Goal: Transaction & Acquisition: Purchase product/service

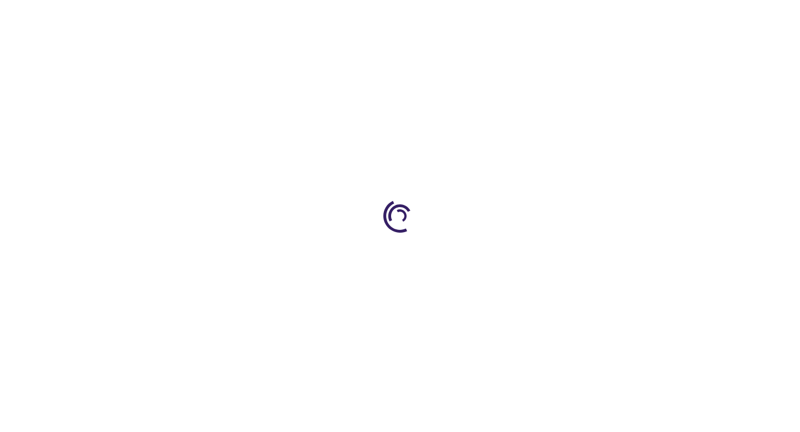
type input "1"
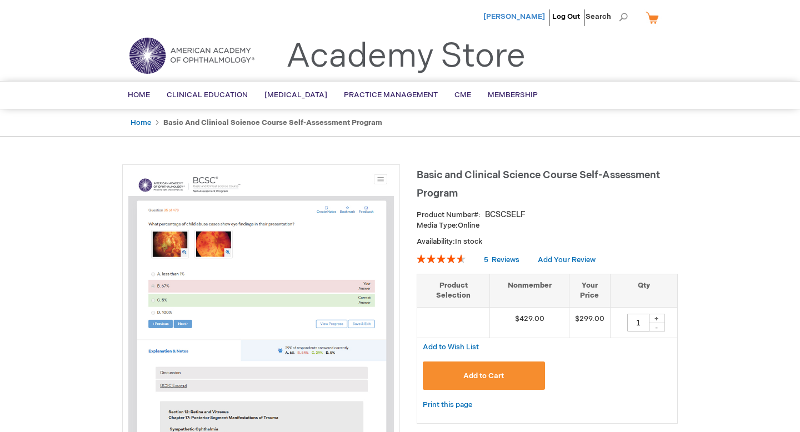
click at [530, 16] on span "[PERSON_NAME]" at bounding box center [515, 16] width 62 height 9
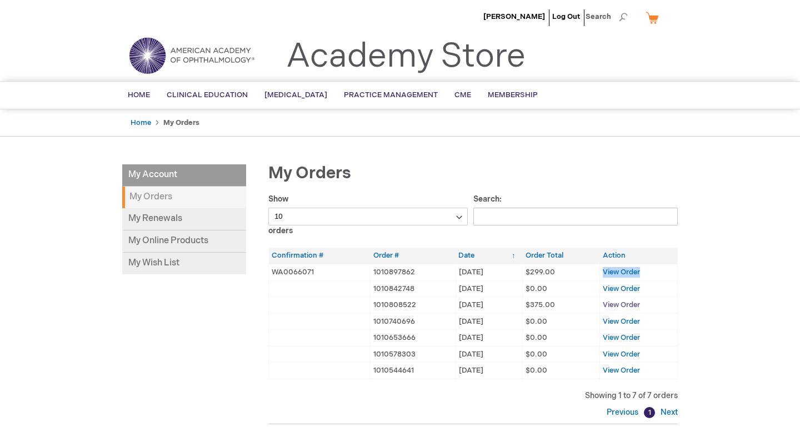
click at [634, 306] on span "View Order" at bounding box center [621, 305] width 37 height 9
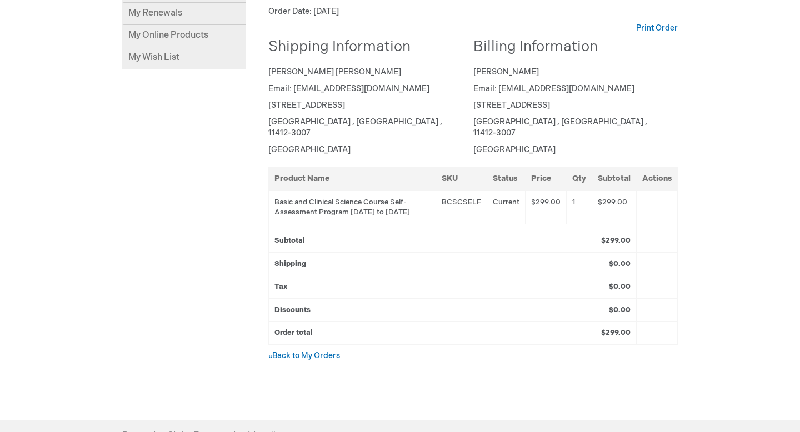
scroll to position [207, 0]
click at [297, 355] on link "« Back to My Orders" at bounding box center [304, 355] width 72 height 9
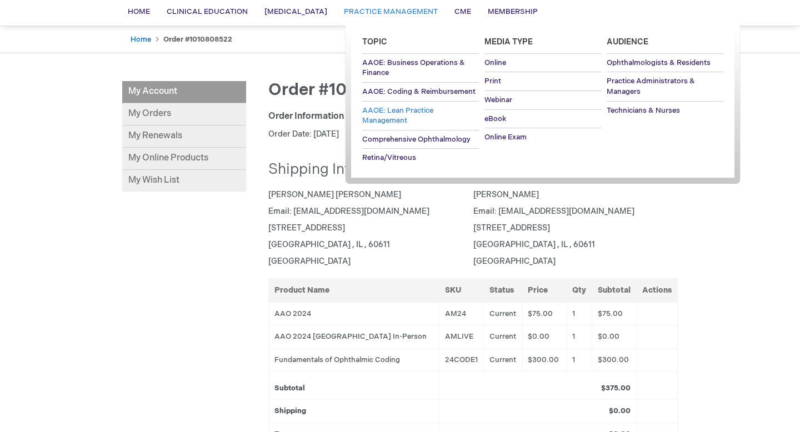
scroll to position [84, 0]
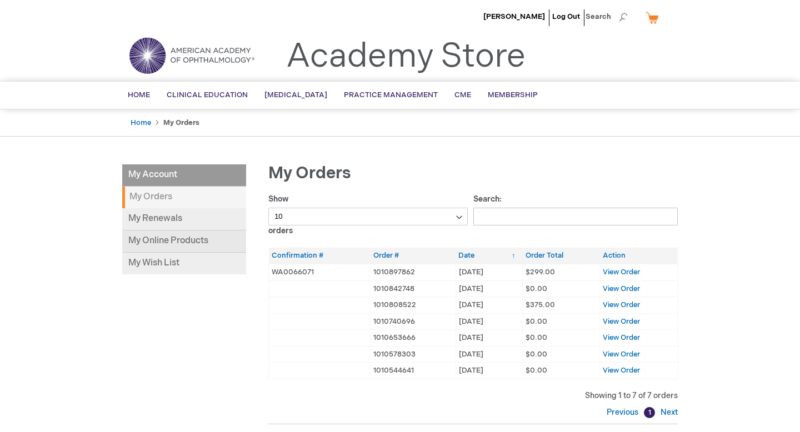
click at [160, 248] on link "My Online Products" at bounding box center [184, 242] width 124 height 22
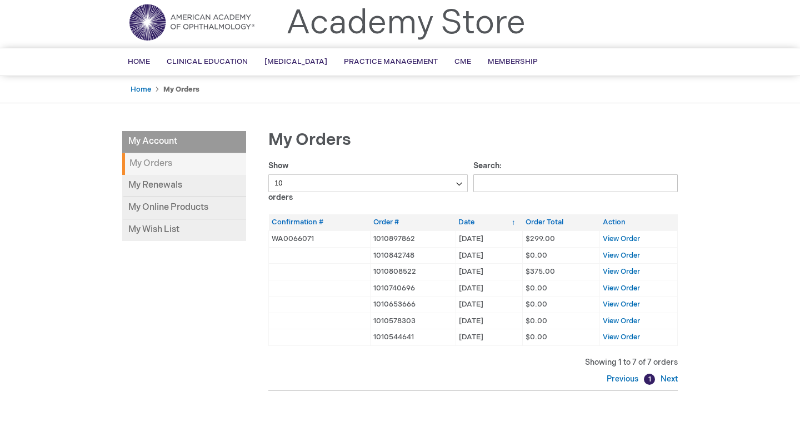
scroll to position [34, 0]
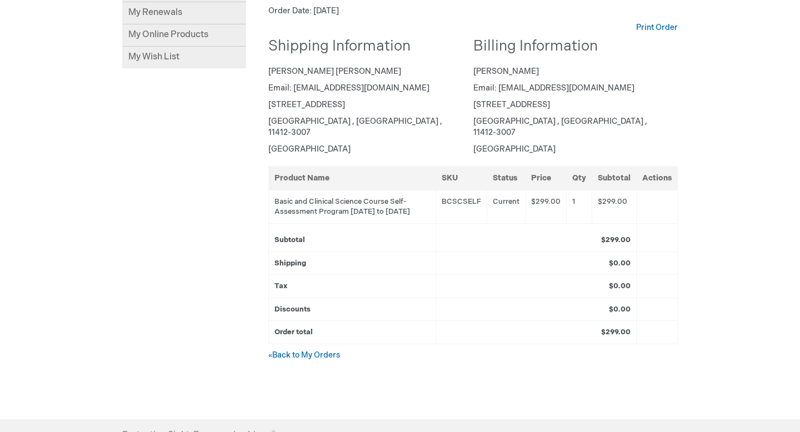
drag, startPoint x: 342, startPoint y: 184, endPoint x: 346, endPoint y: 213, distance: 29.8
click at [346, 213] on td "Basic and Clinical Science Course Self-Assessment Program [DATE] to [DATE]" at bounding box center [352, 206] width 167 height 33
click at [322, 352] on link "« Back to My Orders" at bounding box center [304, 355] width 72 height 9
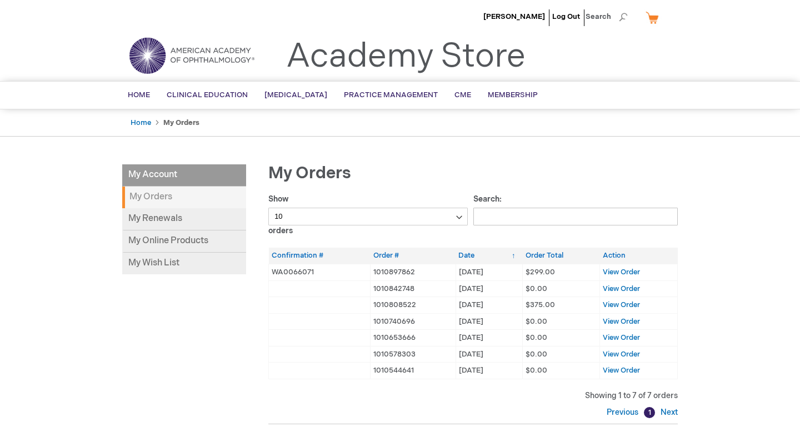
click at [349, 272] on td "WA0066071" at bounding box center [320, 272] width 102 height 17
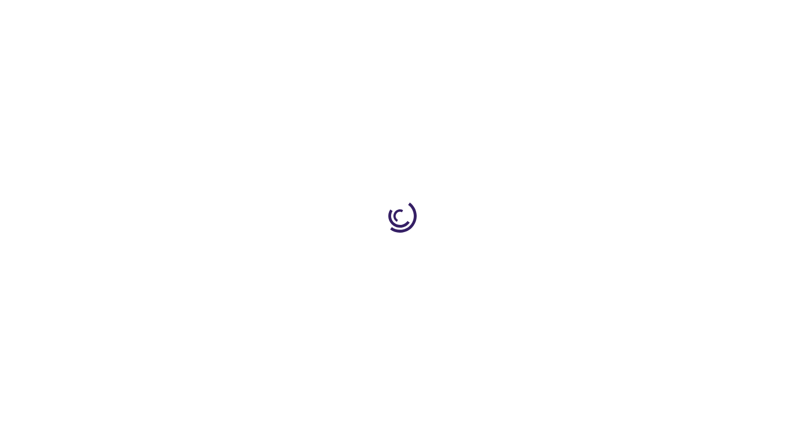
type input "1"
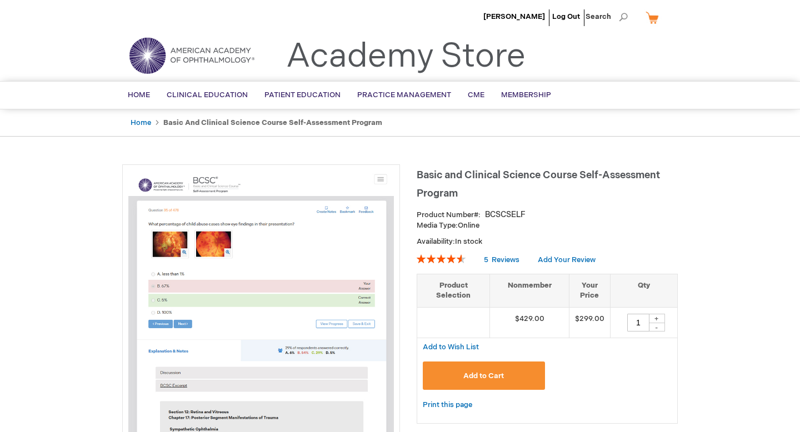
scroll to position [3, 0]
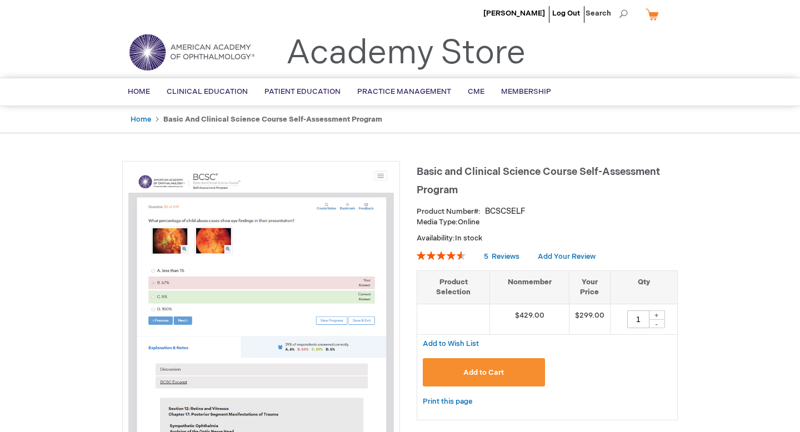
click at [457, 208] on strong "Product Number" at bounding box center [449, 211] width 64 height 9
click at [454, 195] on span "Basic and Clinical Science Course Self-Assessment Program" at bounding box center [538, 181] width 243 height 30
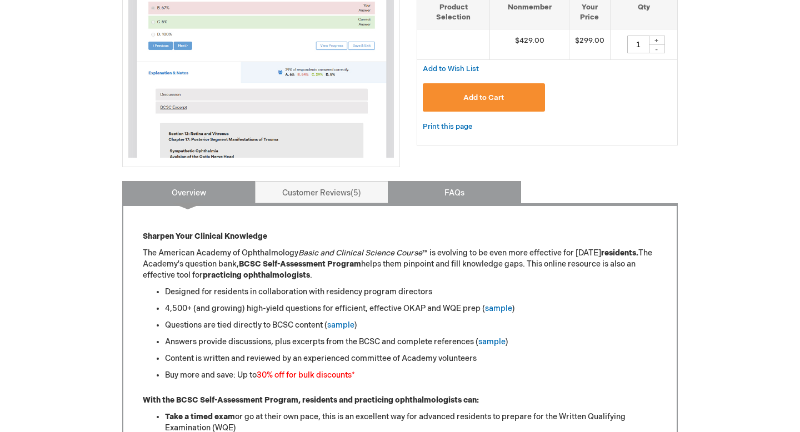
scroll to position [282, 0]
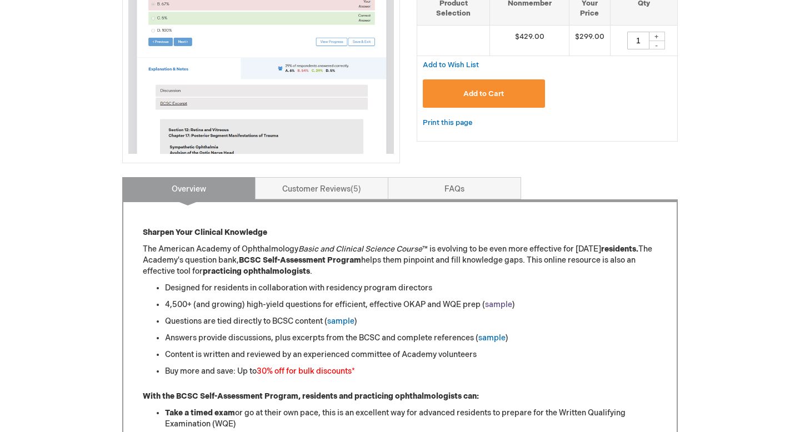
click at [491, 300] on link "sample" at bounding box center [498, 304] width 27 height 9
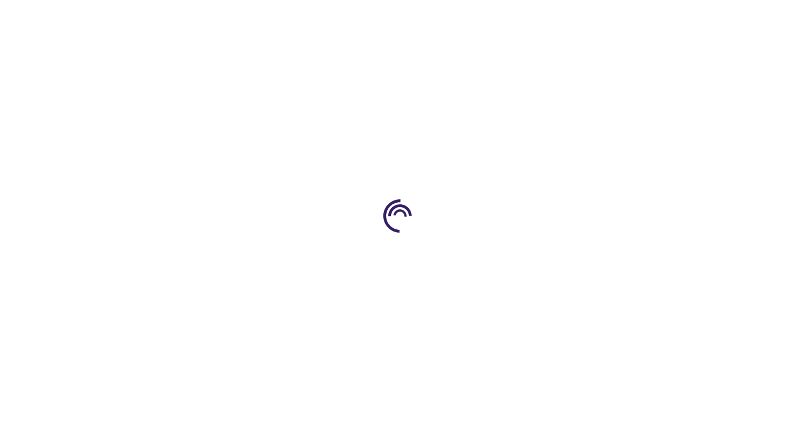
type input "1"
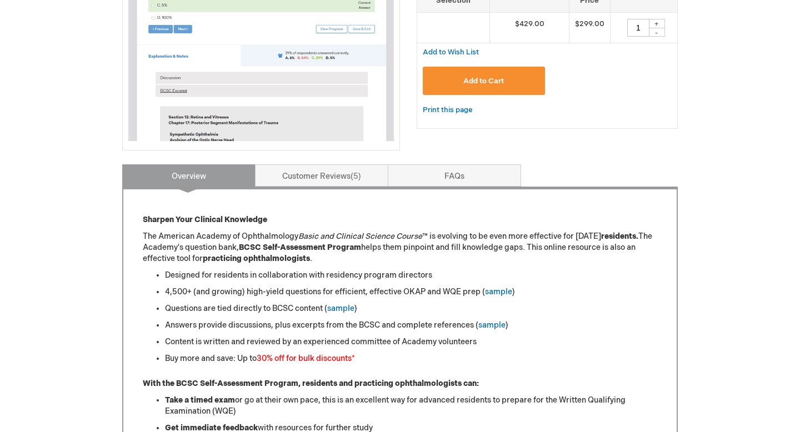
scroll to position [251, 0]
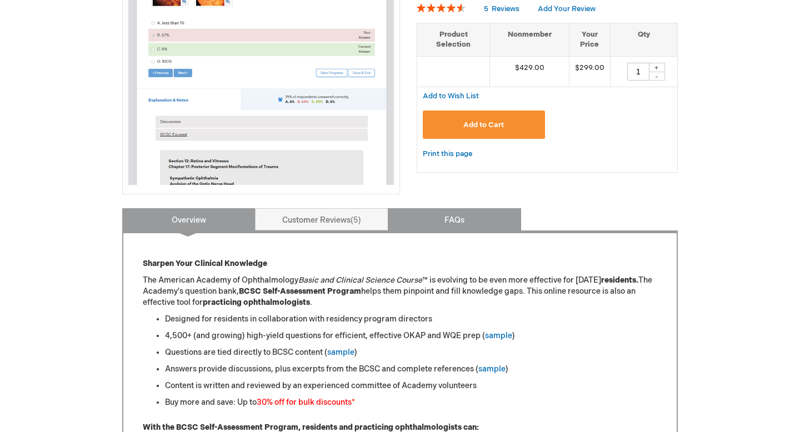
click at [426, 225] on link "FAQs" at bounding box center [454, 219] width 133 height 22
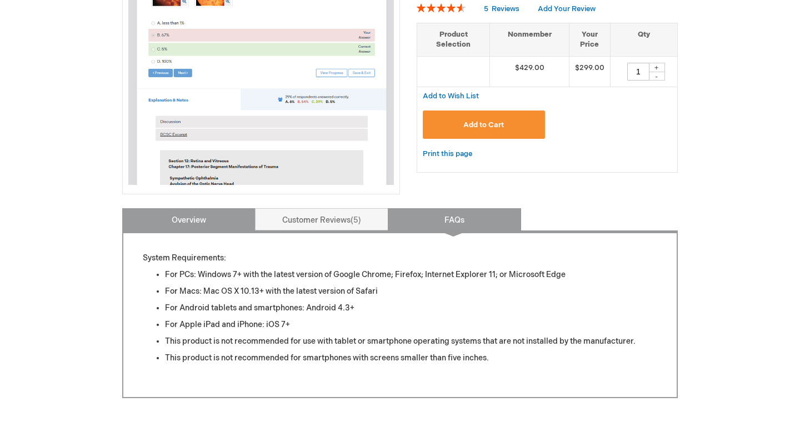
click at [234, 210] on link "Overview" at bounding box center [188, 219] width 133 height 22
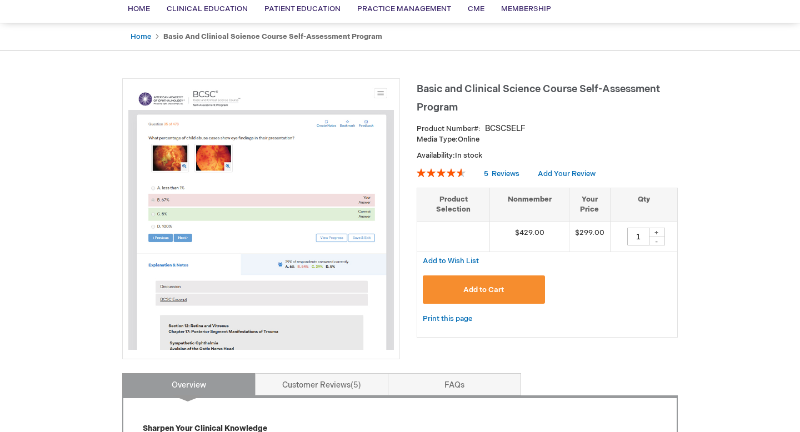
scroll to position [0, 0]
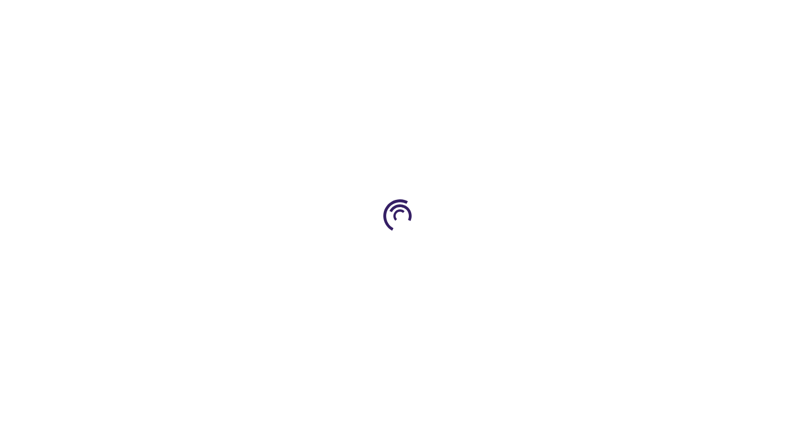
type input "1"
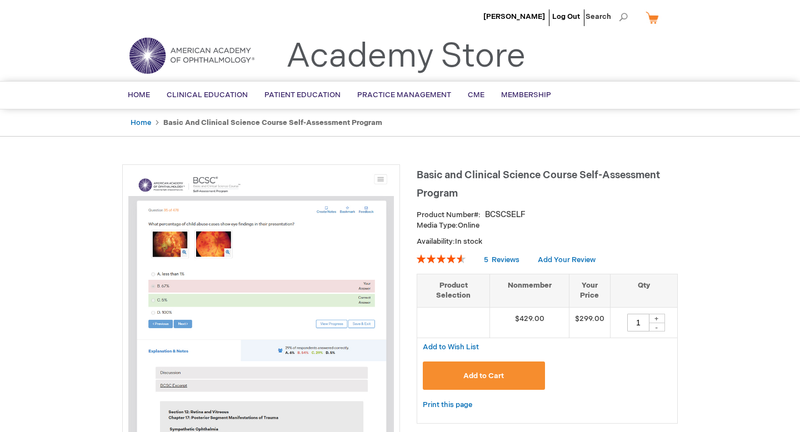
click at [524, 280] on th "Nonmember" at bounding box center [529, 290] width 79 height 33
click at [524, 286] on th "Nonmember" at bounding box center [529, 290] width 79 height 33
click at [446, 166] on h1 "Basic and Clinical Science Course Self-Assessment Program" at bounding box center [547, 183] width 261 height 37
click at [376, 177] on img at bounding box center [261, 304] width 266 height 266
click at [425, 226] on strong "Media Type:" at bounding box center [437, 225] width 41 height 9
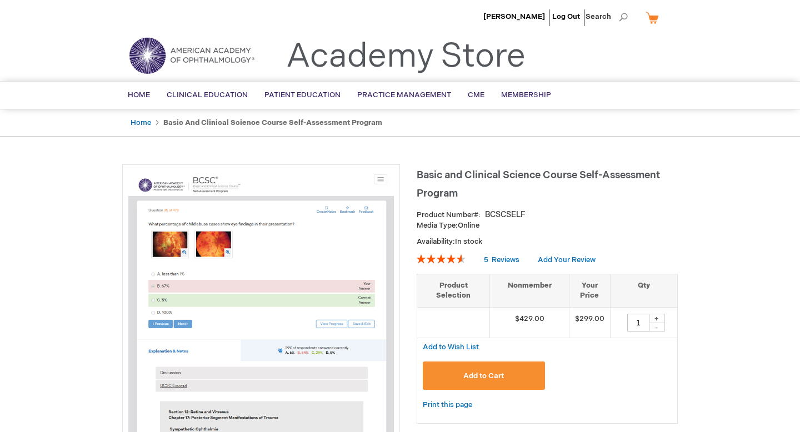
click at [449, 232] on div "Media Type: Online Availability: In stock" at bounding box center [547, 234] width 261 height 26
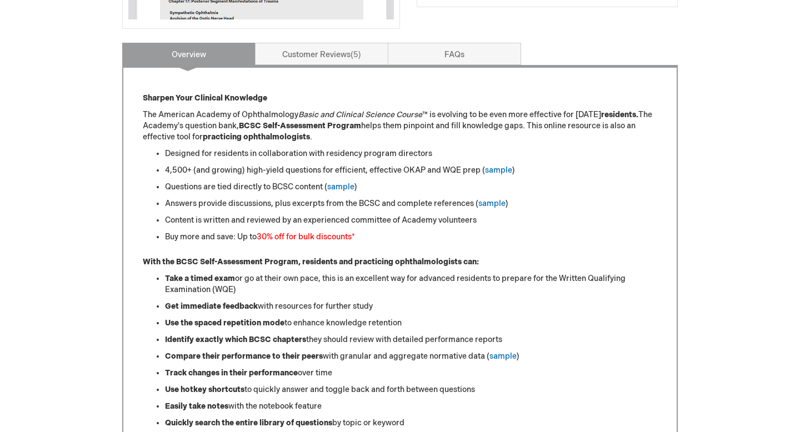
scroll to position [442, 0]
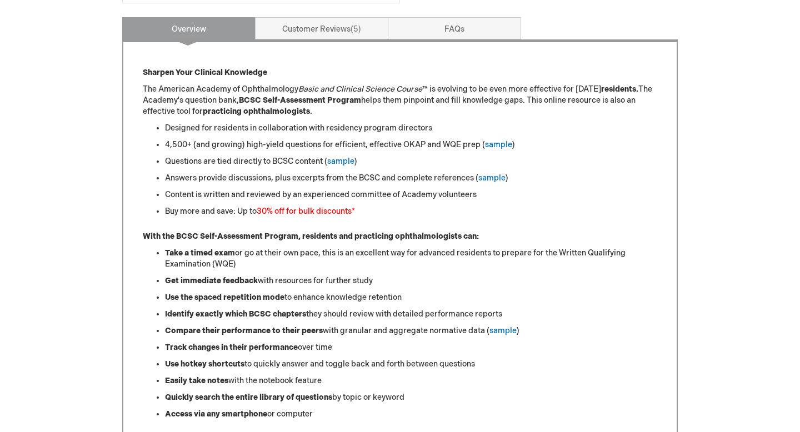
click at [329, 223] on div "Sharpen Your Clinical Knowledge The American Academy of Ophthalmology Basic and…" at bounding box center [400, 413] width 515 height 692
click at [329, 215] on font "30% off for bulk discounts" at bounding box center [304, 211] width 95 height 9
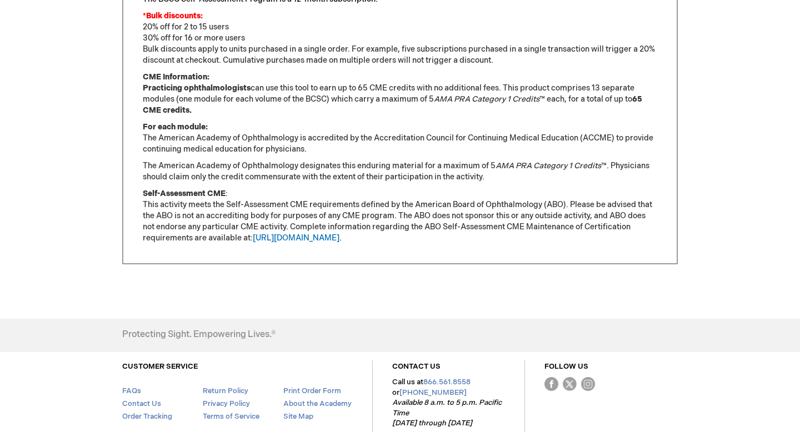
scroll to position [1032, 0]
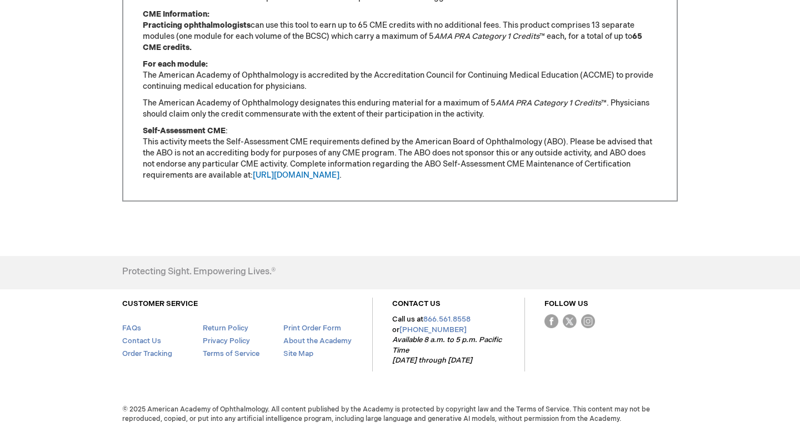
click at [250, 259] on div "Protecting Sight. Empowering Lives.®" at bounding box center [289, 272] width 334 height 32
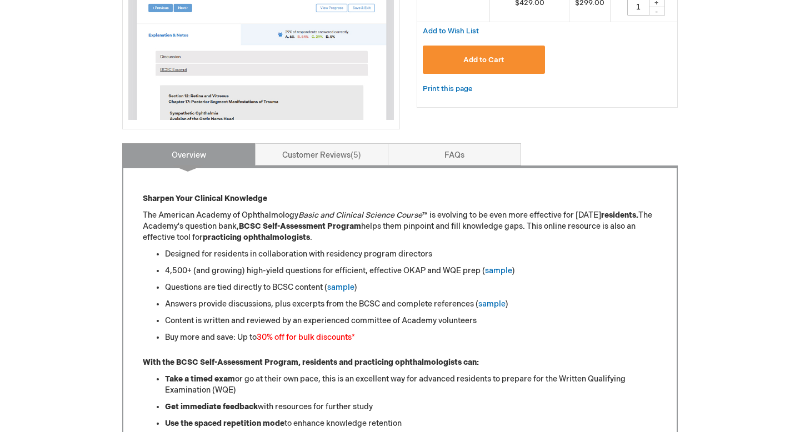
scroll to position [0, 0]
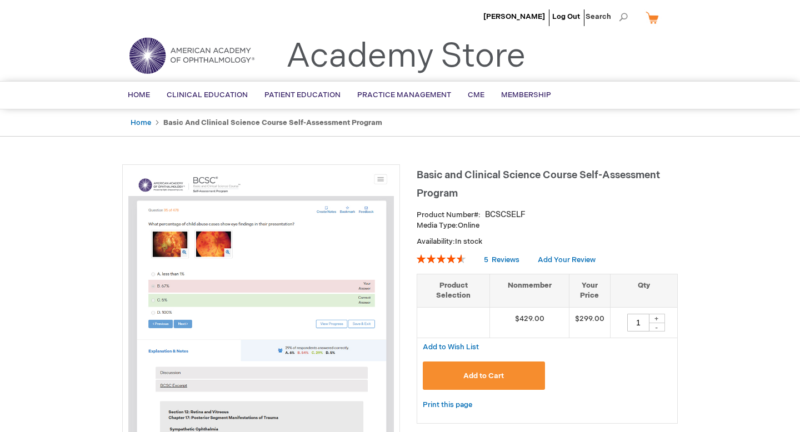
click at [659, 26] on link "My Cart" at bounding box center [657, 17] width 27 height 19
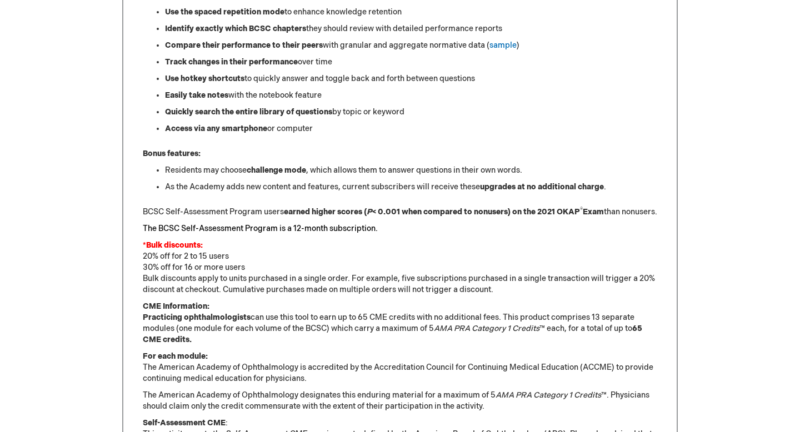
scroll to position [834, 0]
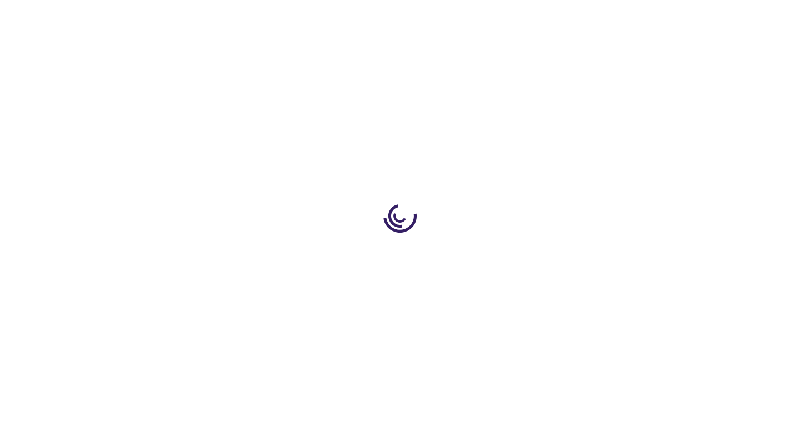
type input "1"
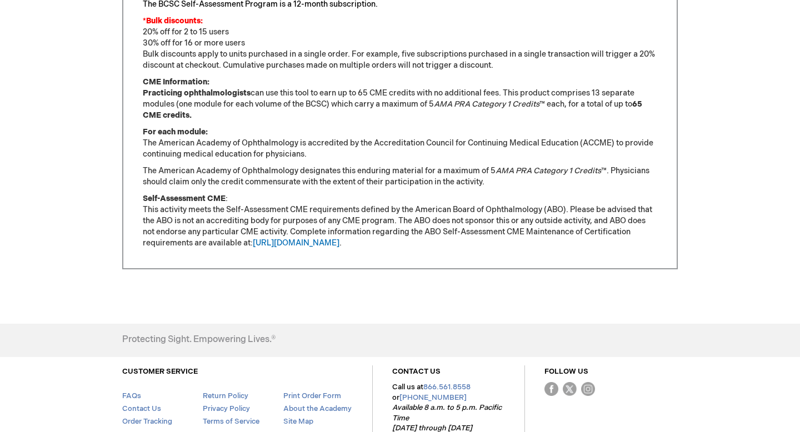
scroll to position [1032, 0]
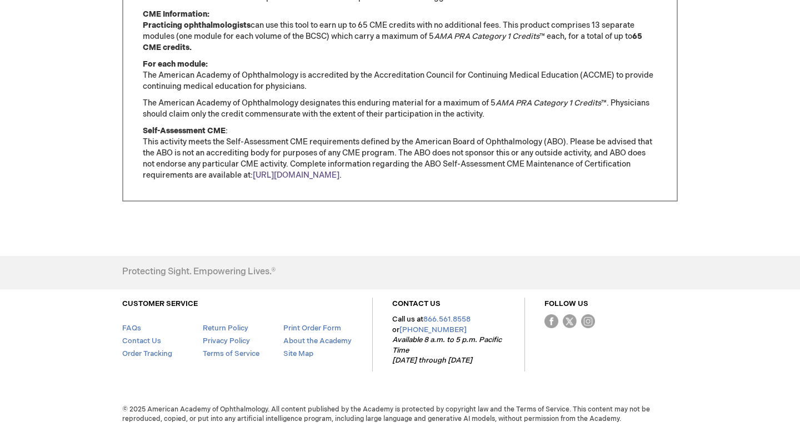
click at [329, 177] on link "[URL][DOMAIN_NAME]" at bounding box center [296, 175] width 87 height 9
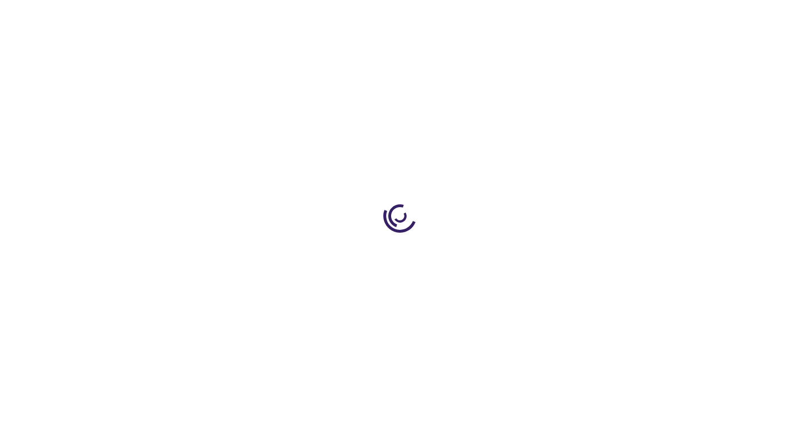
type input "1"
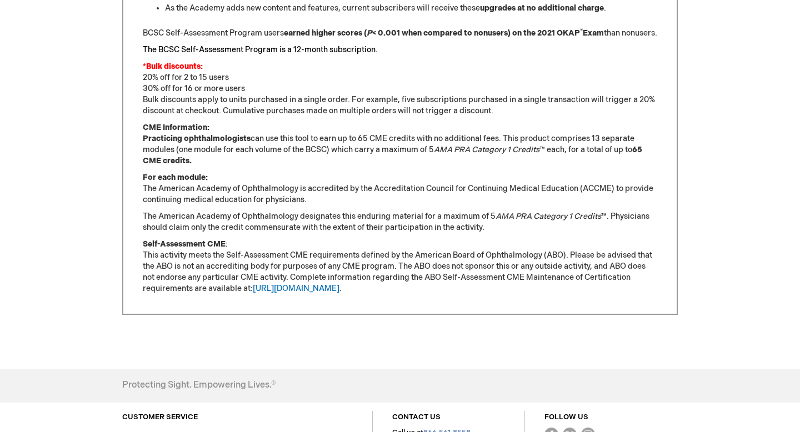
scroll to position [883, 0]
